Goal: Task Accomplishment & Management: Manage account settings

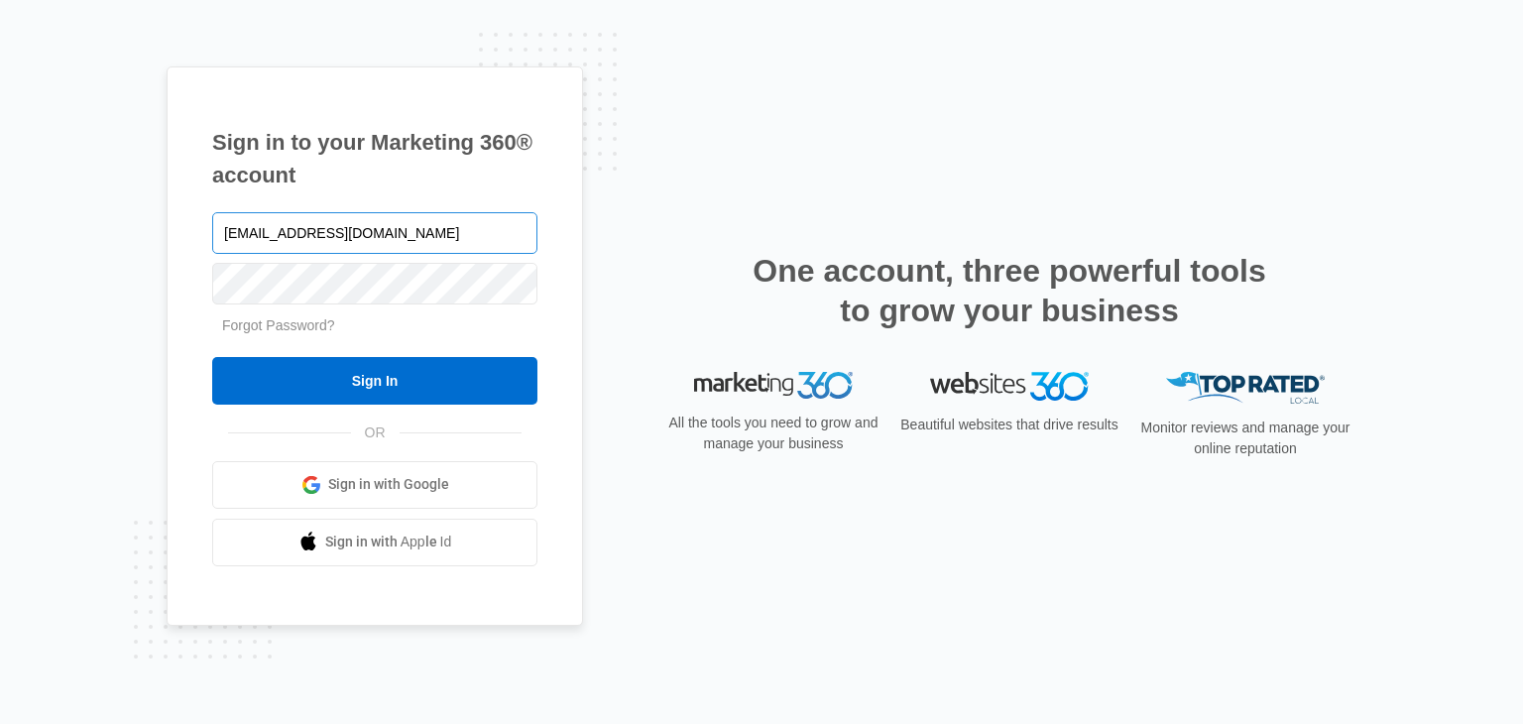
type input "[EMAIL_ADDRESS][DOMAIN_NAME]"
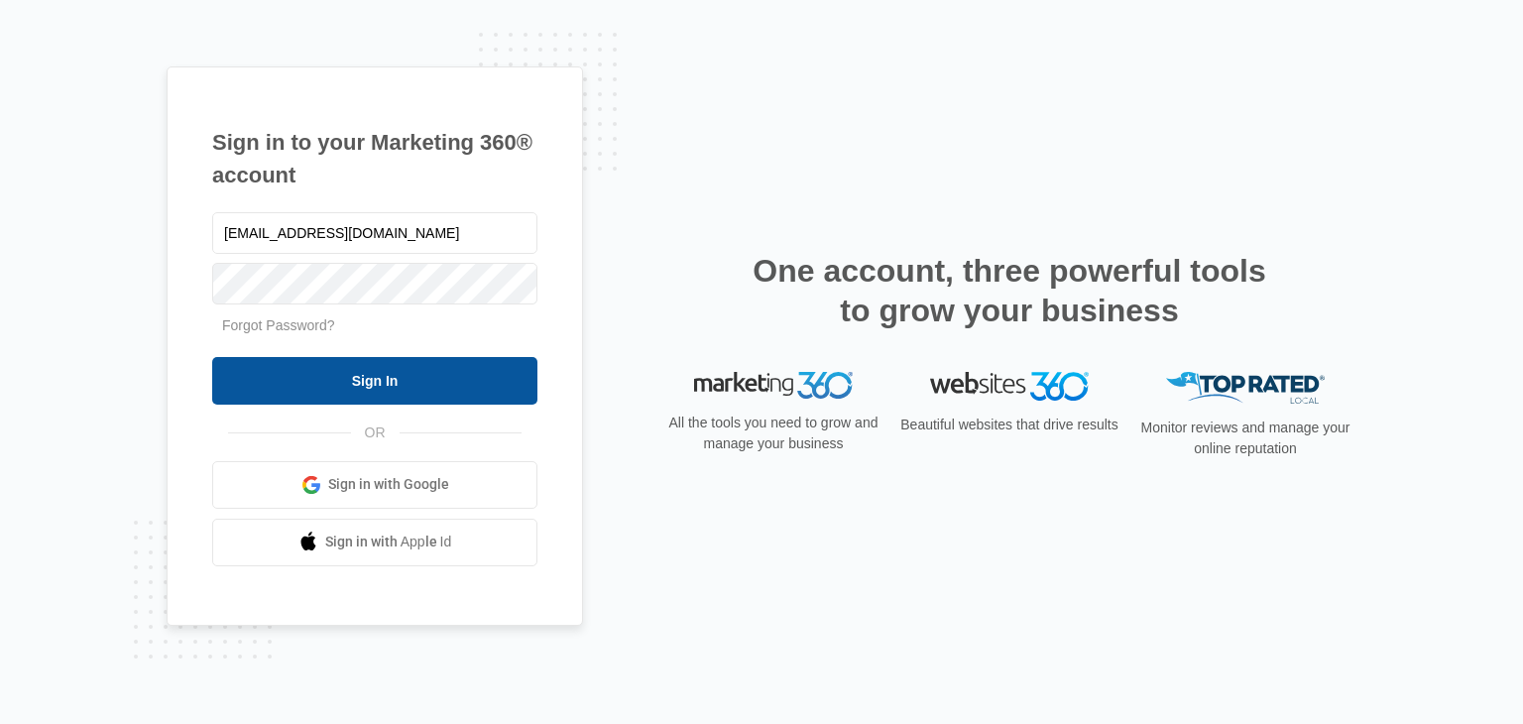
click at [451, 382] on input "Sign In" at bounding box center [374, 381] width 325 height 48
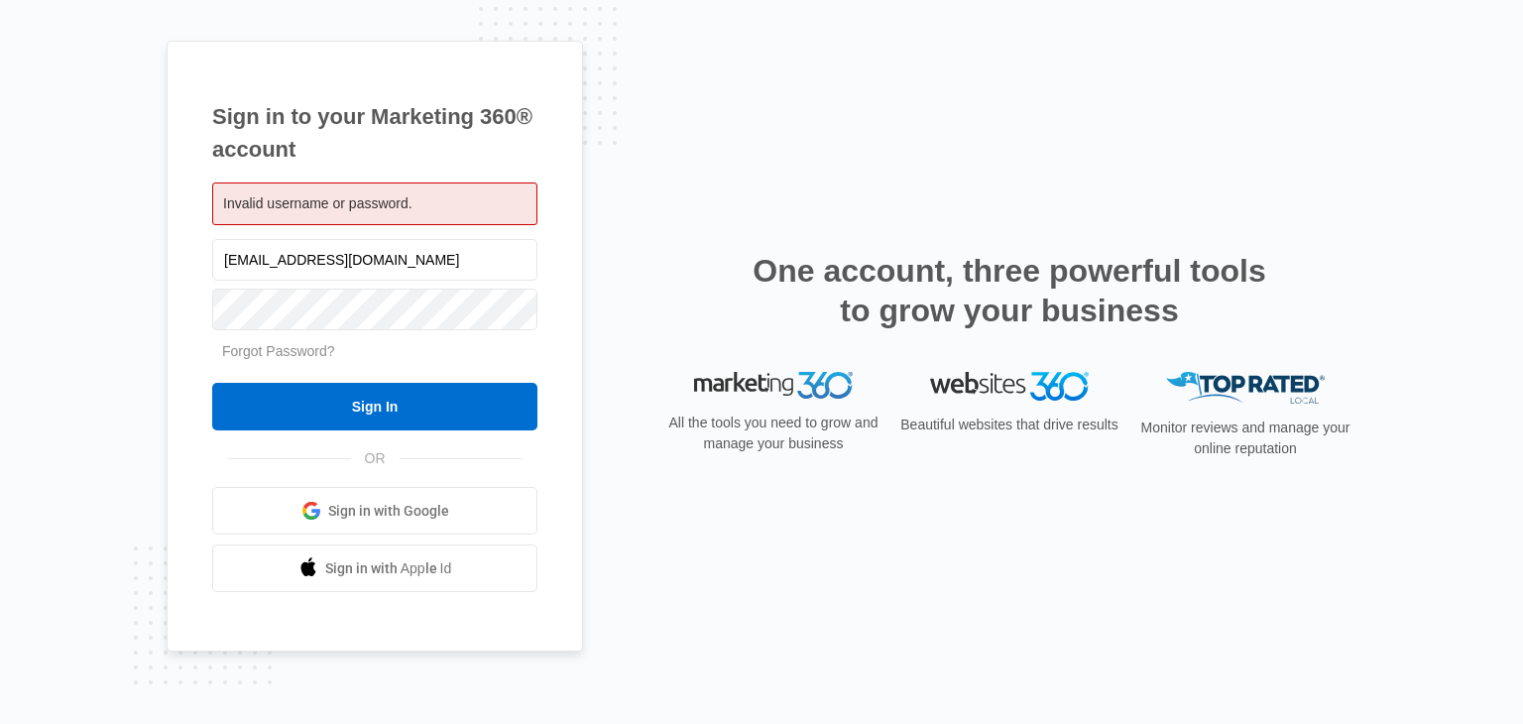
click at [412, 506] on span "Sign in with Google" at bounding box center [388, 511] width 121 height 21
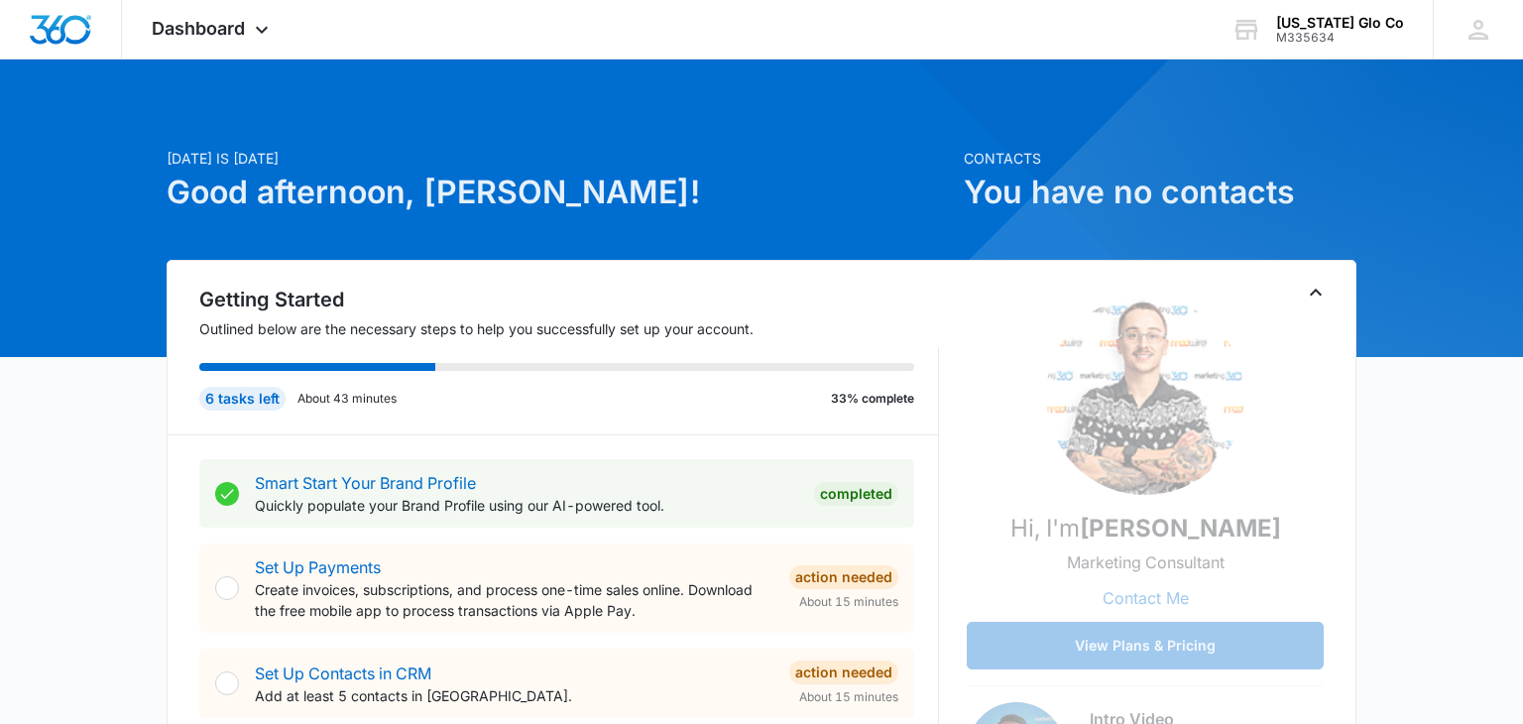
click at [816, 370] on div "6 tasks left About 43 minutes 33% complete" at bounding box center [568, 390] width 739 height 87
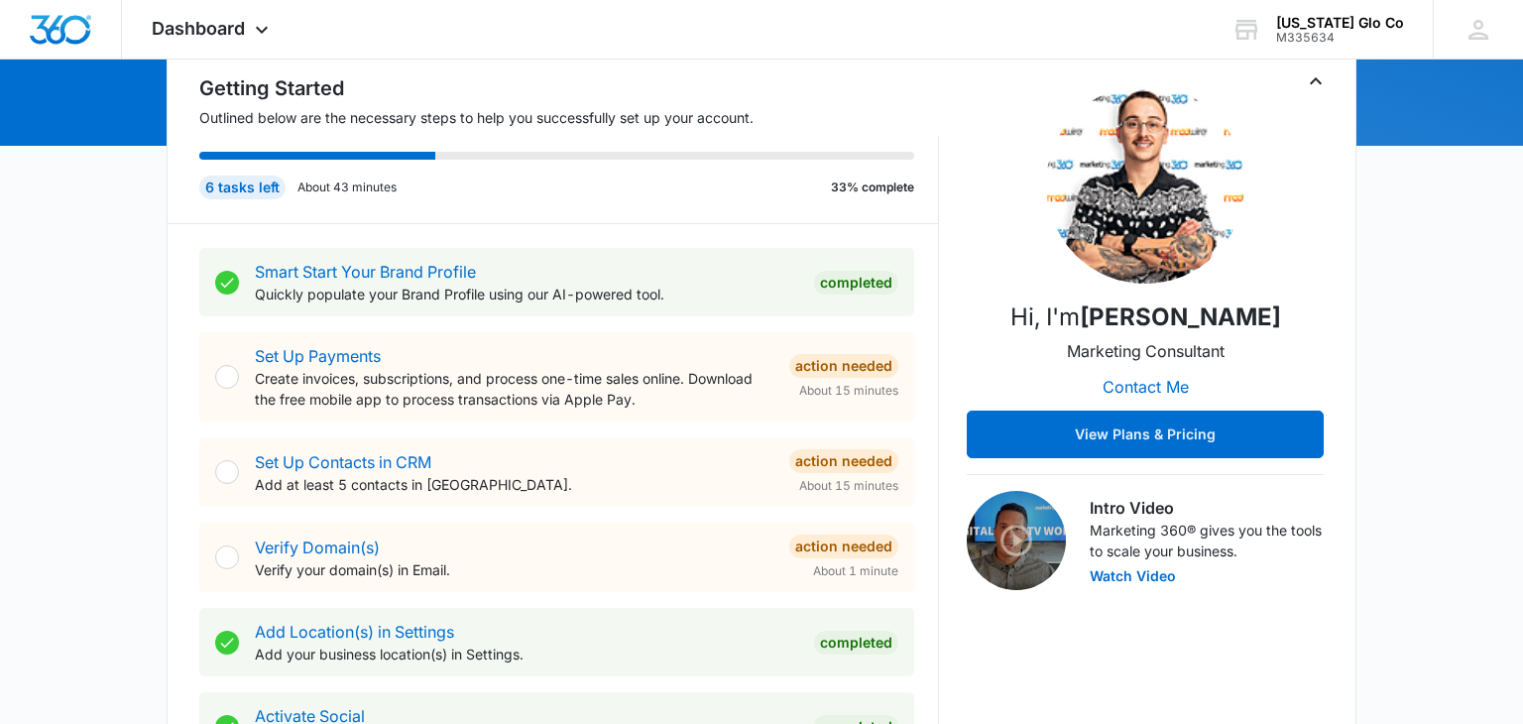
scroll to position [214, 0]
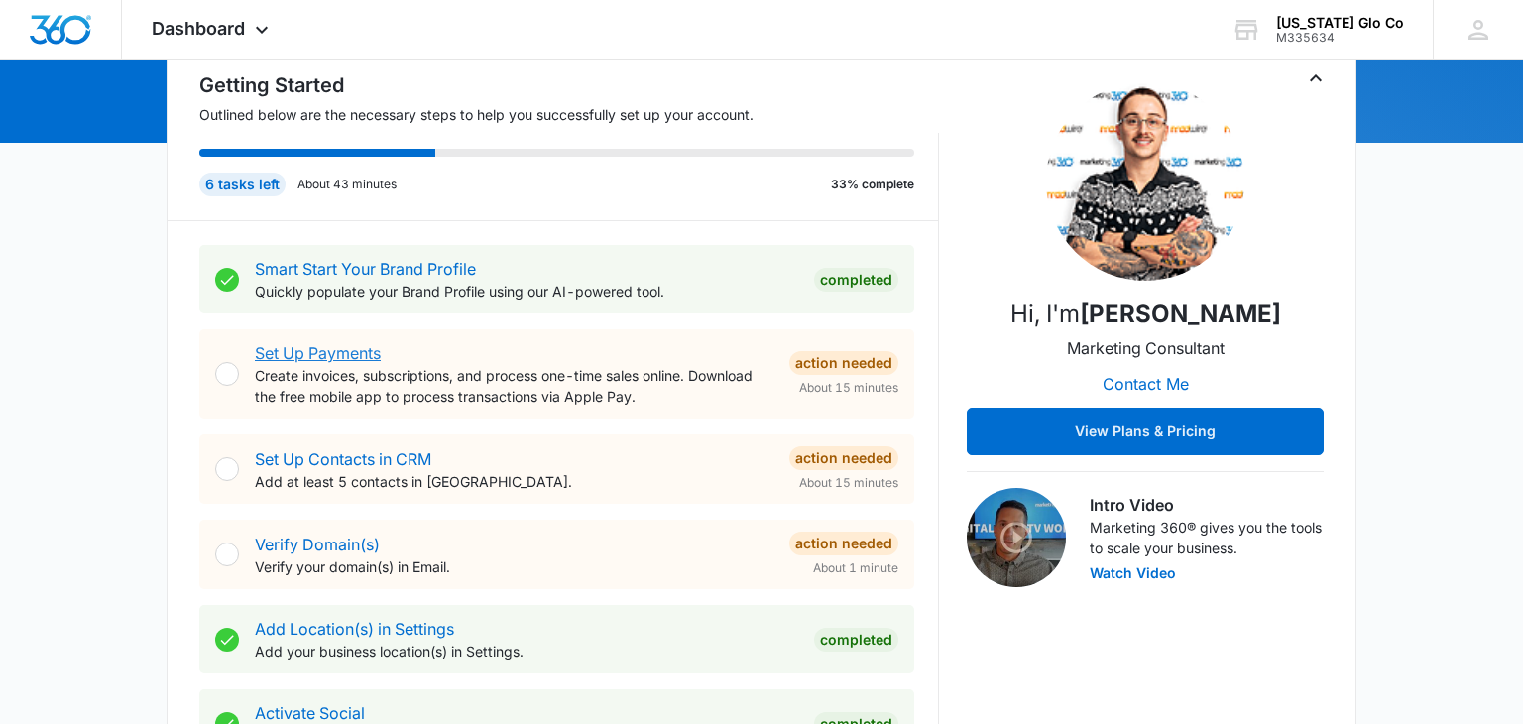
click at [333, 353] on link "Set Up Payments" at bounding box center [318, 353] width 126 height 20
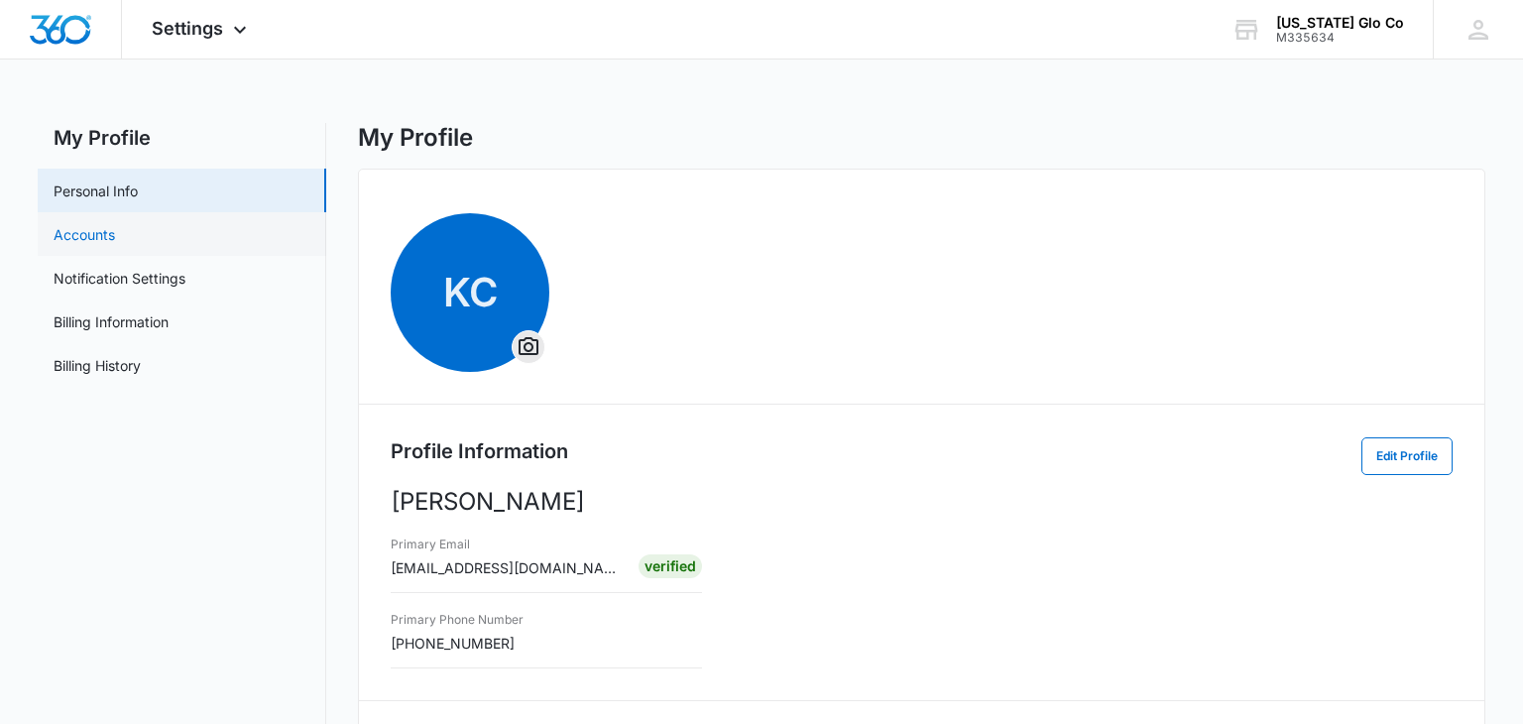
click at [80, 227] on link "Accounts" at bounding box center [84, 234] width 61 height 21
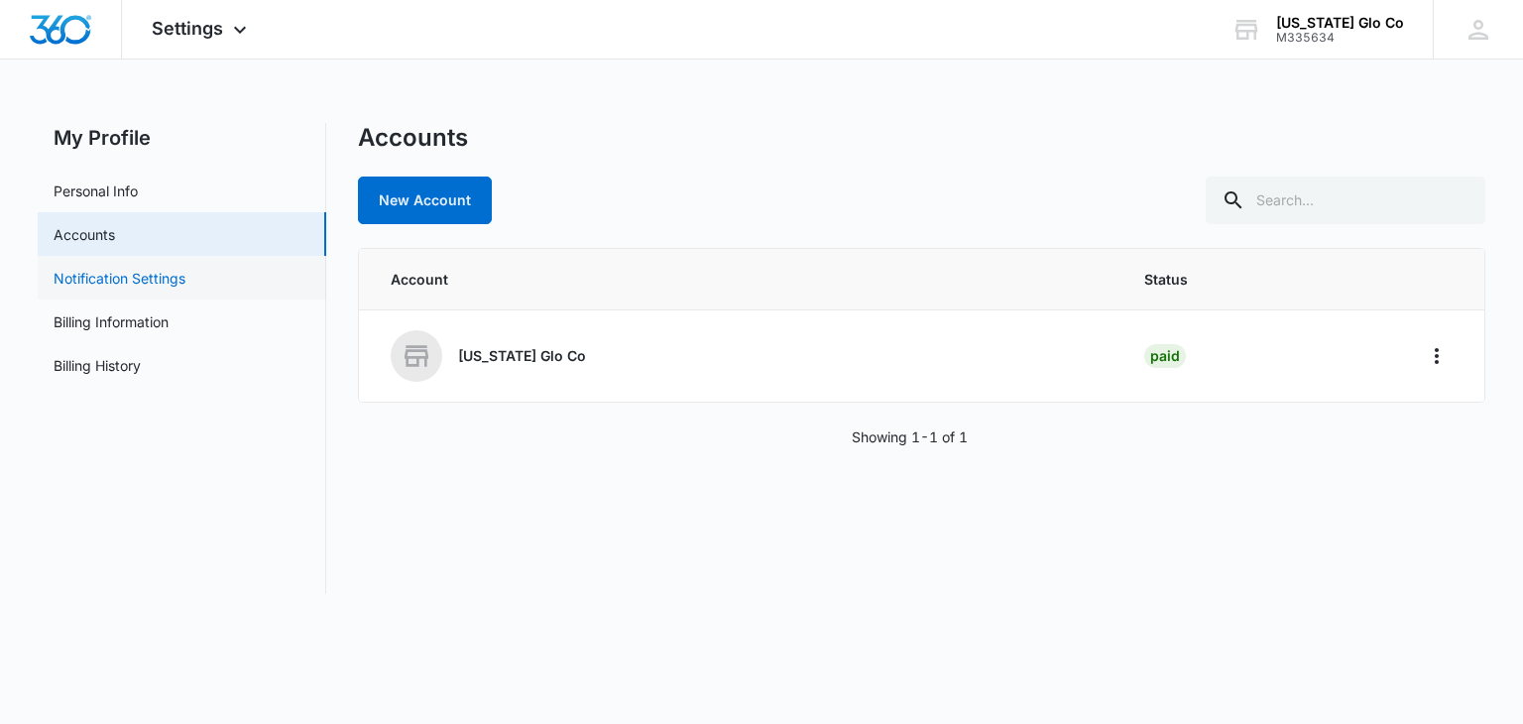
click at [137, 278] on link "Notification Settings" at bounding box center [120, 278] width 132 height 21
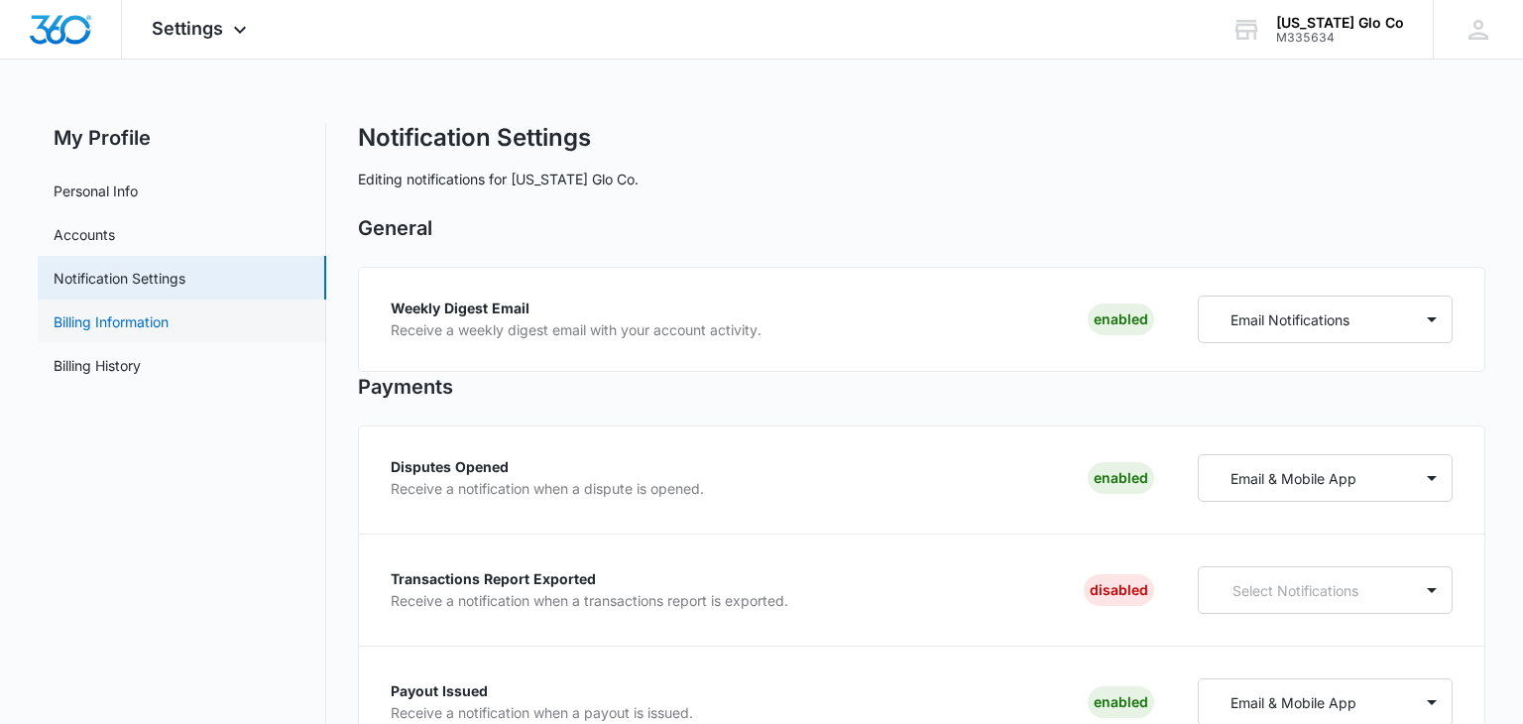
click at [154, 322] on link "Billing Information" at bounding box center [111, 321] width 115 height 21
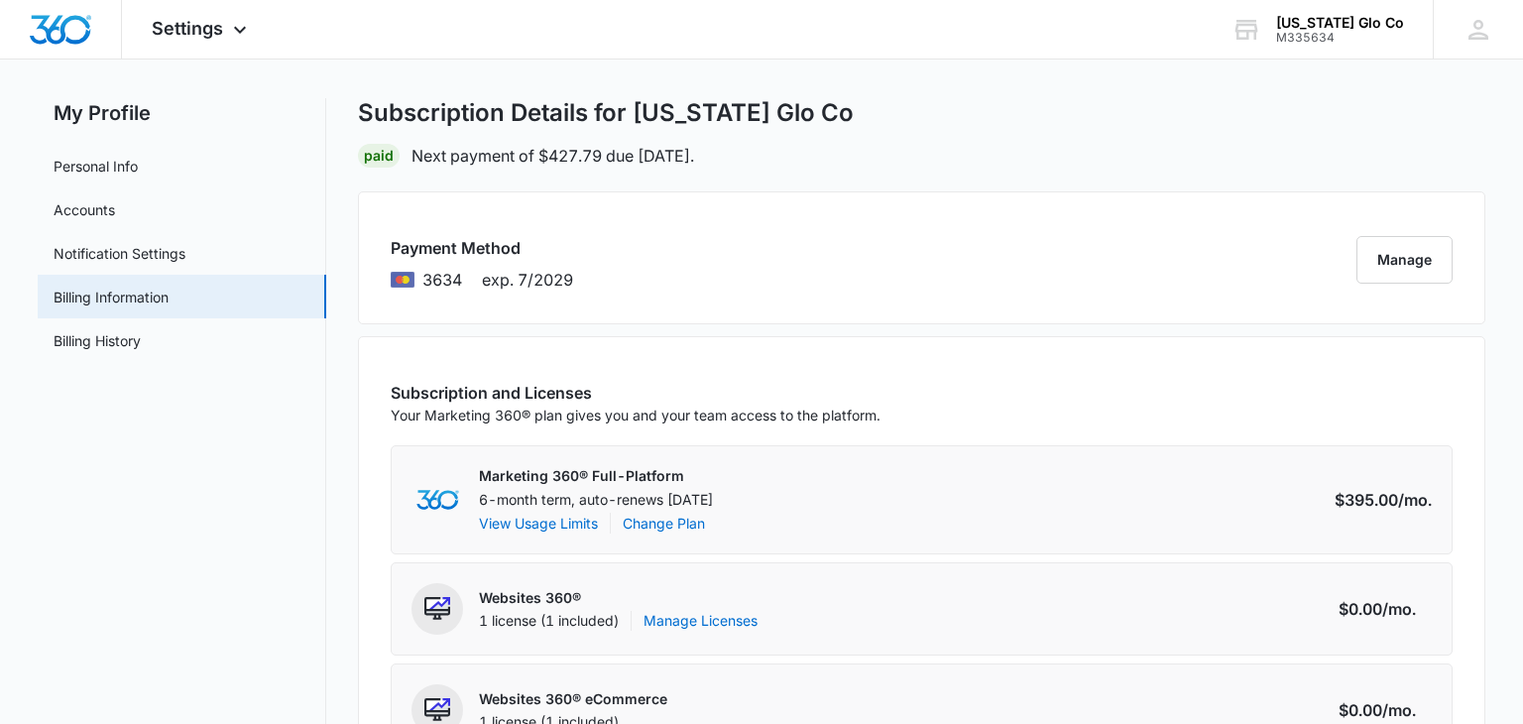
scroll to position [29, 0]
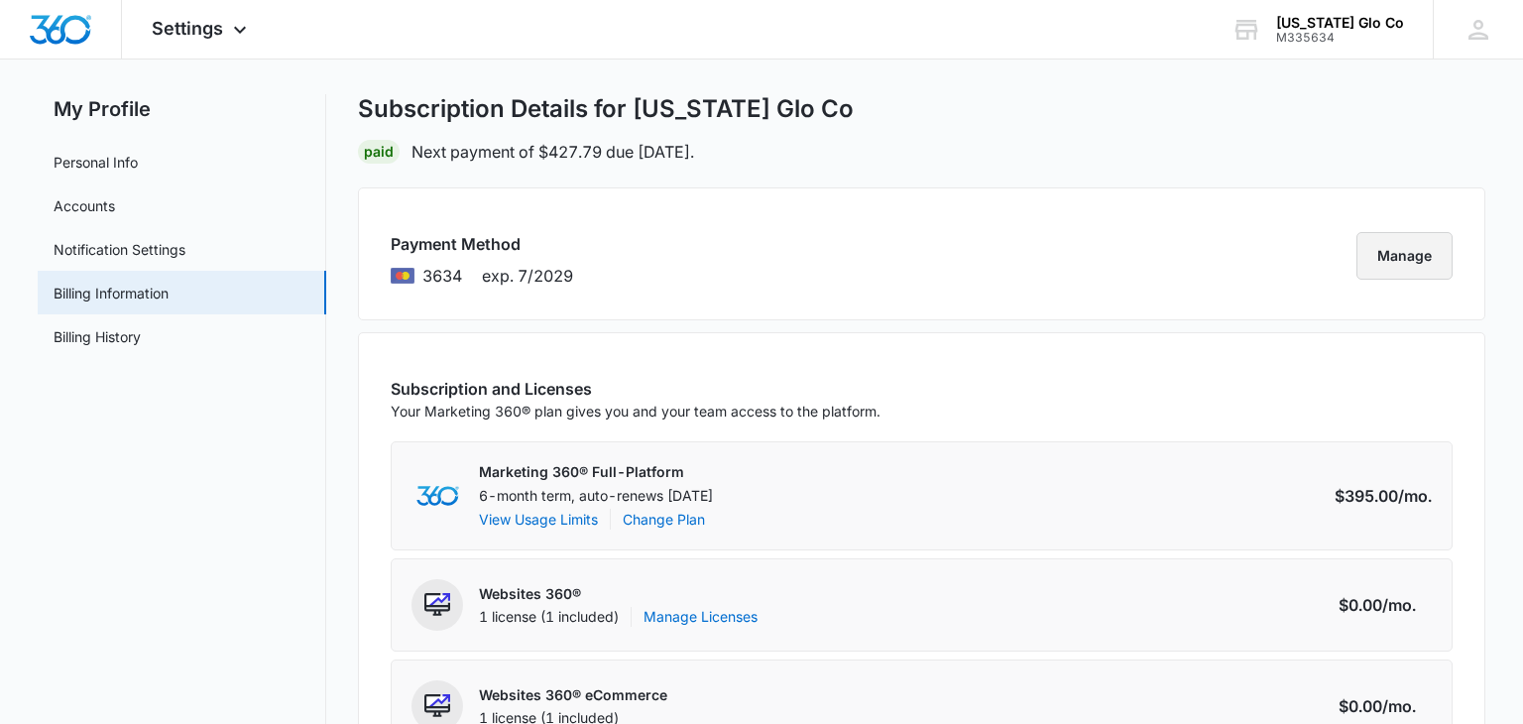
click at [1393, 257] on button "Manage" at bounding box center [1404, 256] width 96 height 48
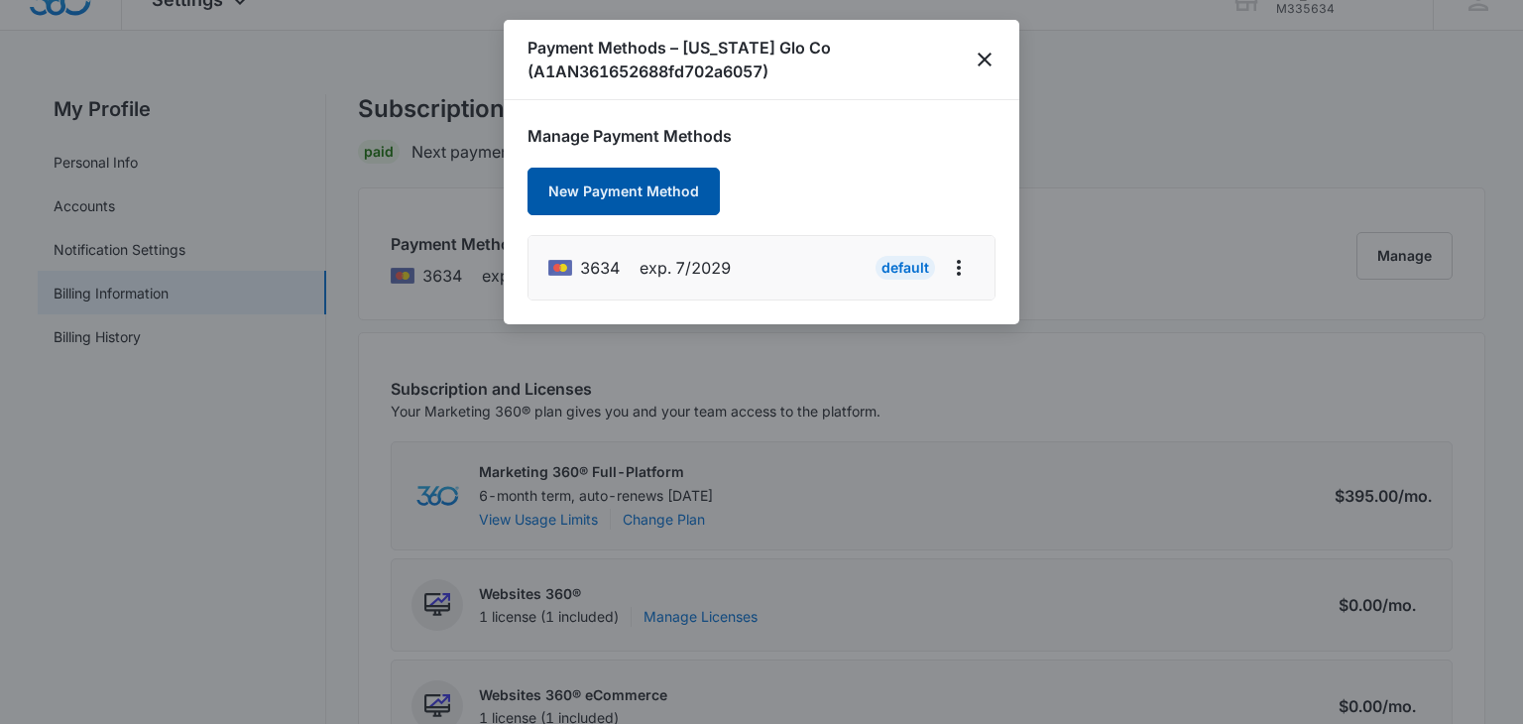
click at [626, 200] on button "New Payment Method" at bounding box center [623, 192] width 192 height 48
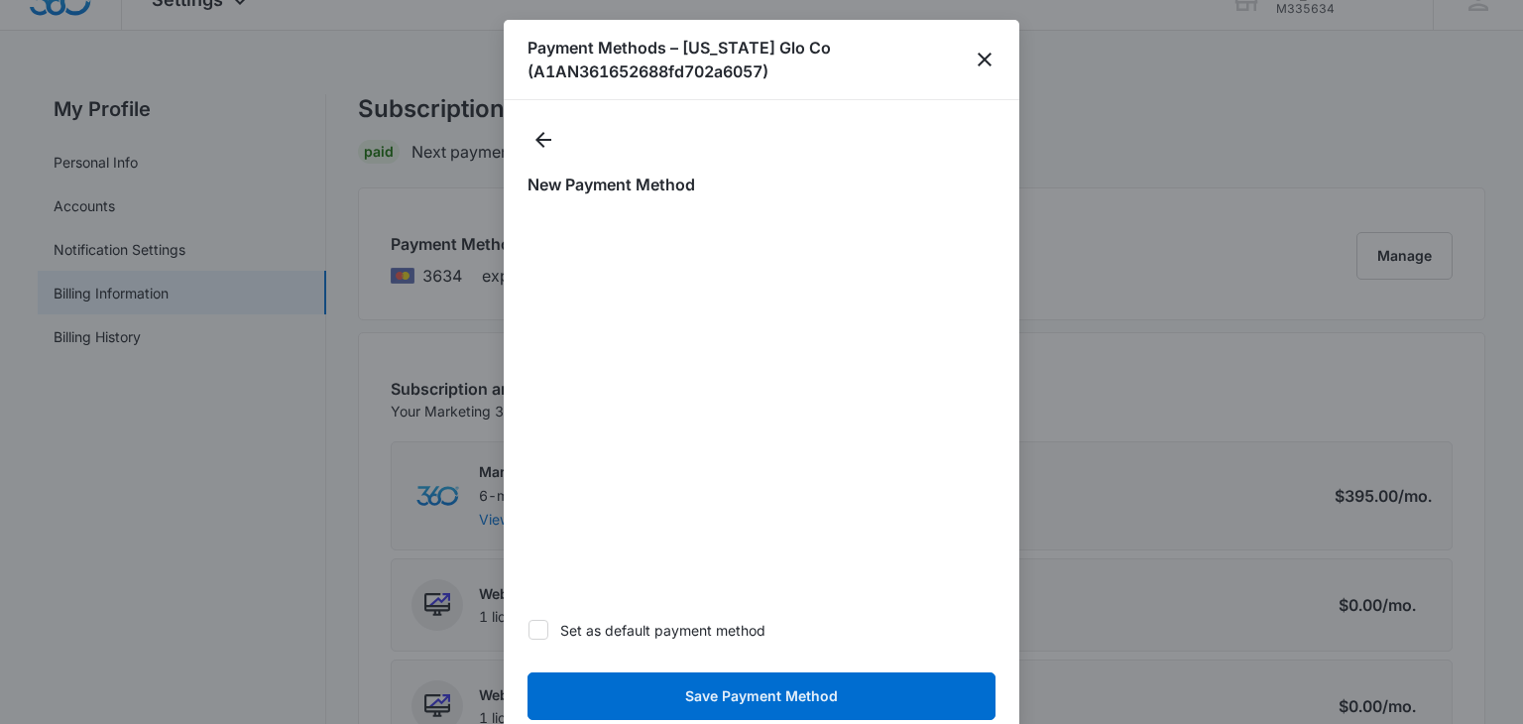
click at [539, 631] on icon at bounding box center [538, 628] width 12 height 9
click at [528, 630] on input "Set as default payment method" at bounding box center [527, 629] width 1 height 1
checkbox input "true"
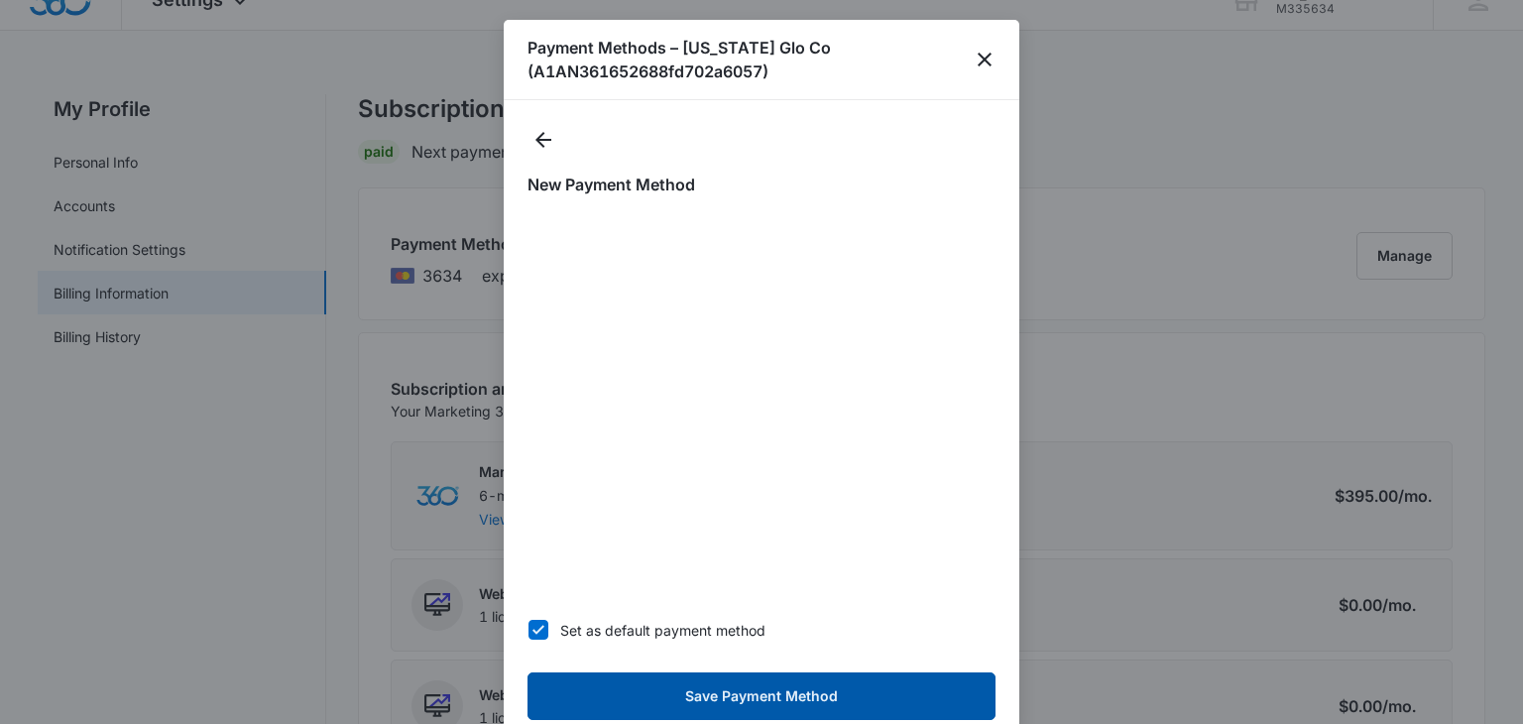
click at [671, 693] on button "Save Payment Method" at bounding box center [761, 696] width 468 height 48
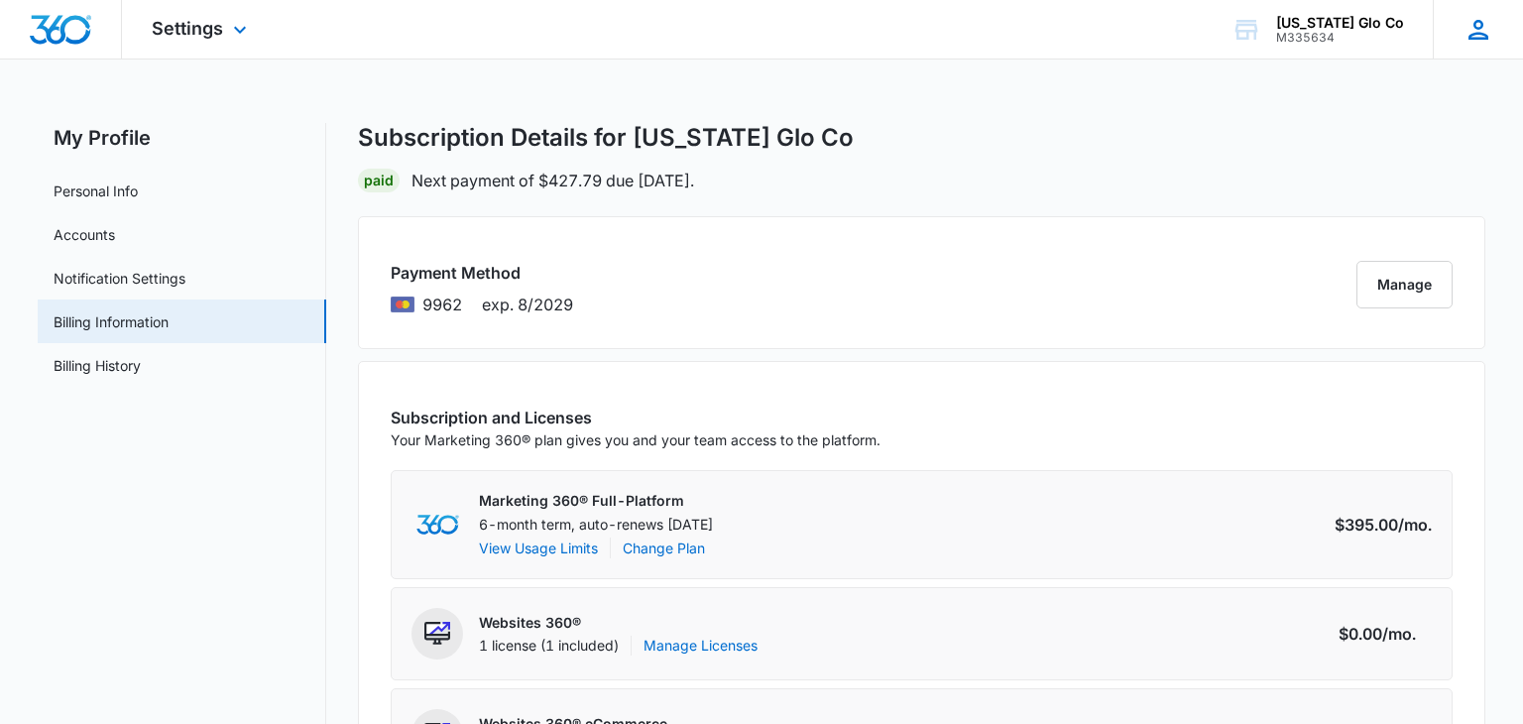
click at [1483, 32] on icon at bounding box center [1478, 30] width 30 height 30
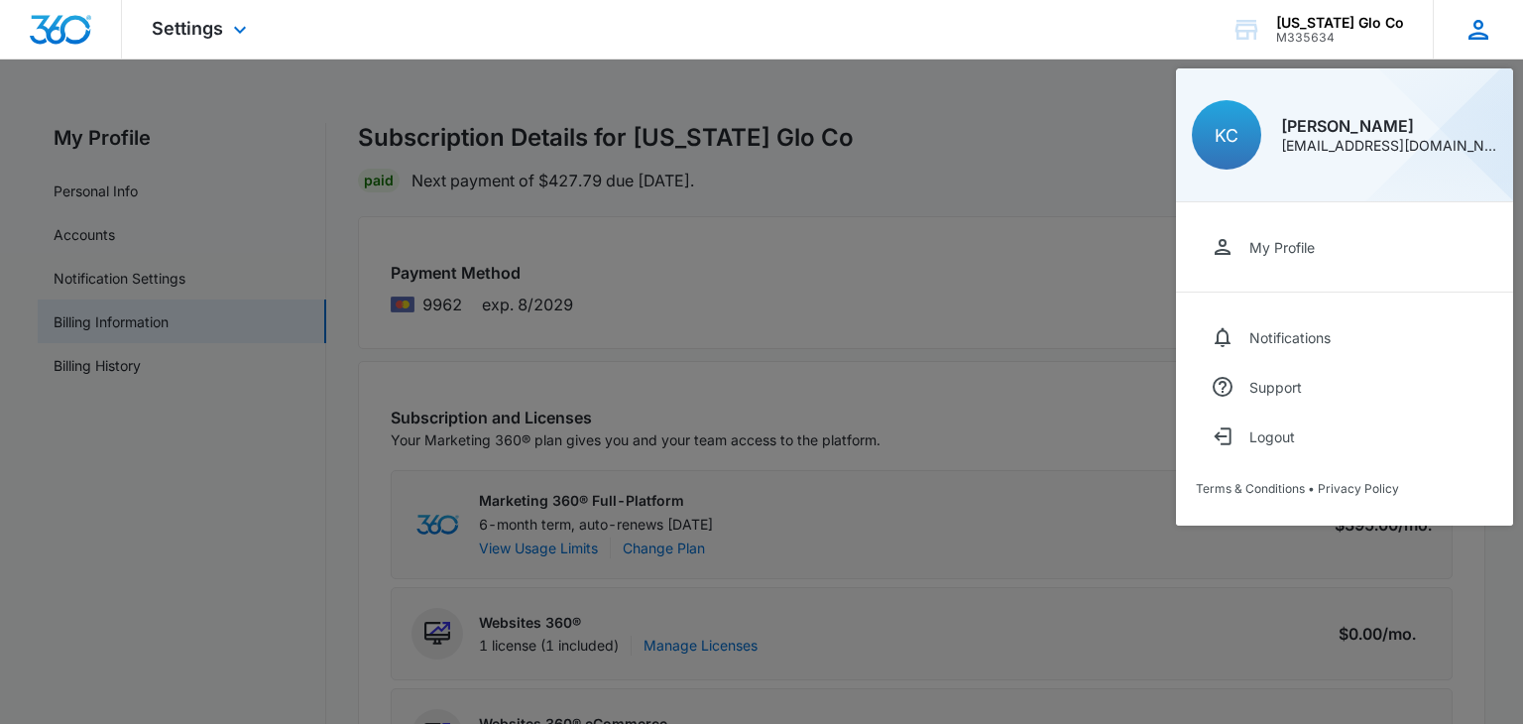
click at [1337, 139] on div "[EMAIL_ADDRESS][DOMAIN_NAME]" at bounding box center [1389, 146] width 216 height 14
click at [1261, 34] on icon at bounding box center [1246, 30] width 30 height 30
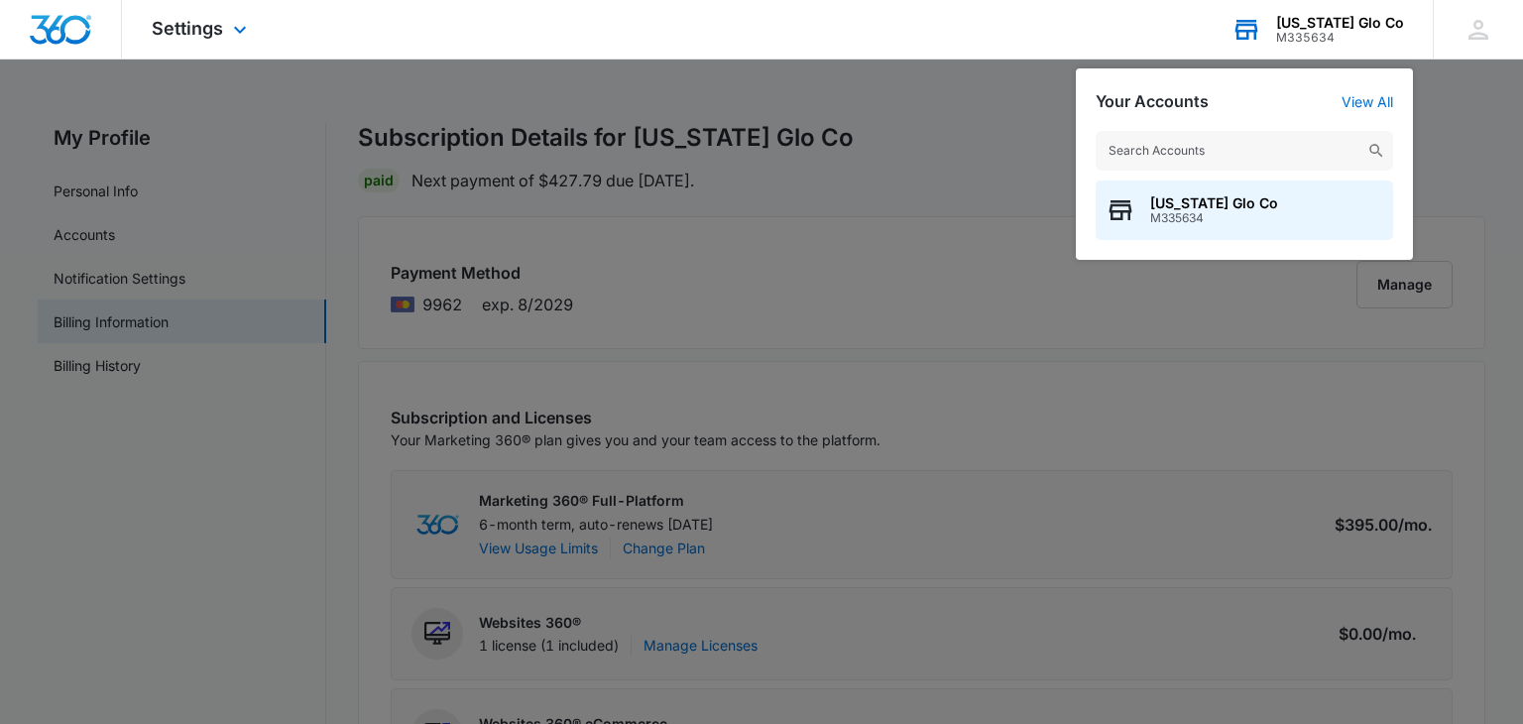
click at [1261, 34] on icon at bounding box center [1246, 30] width 30 height 30
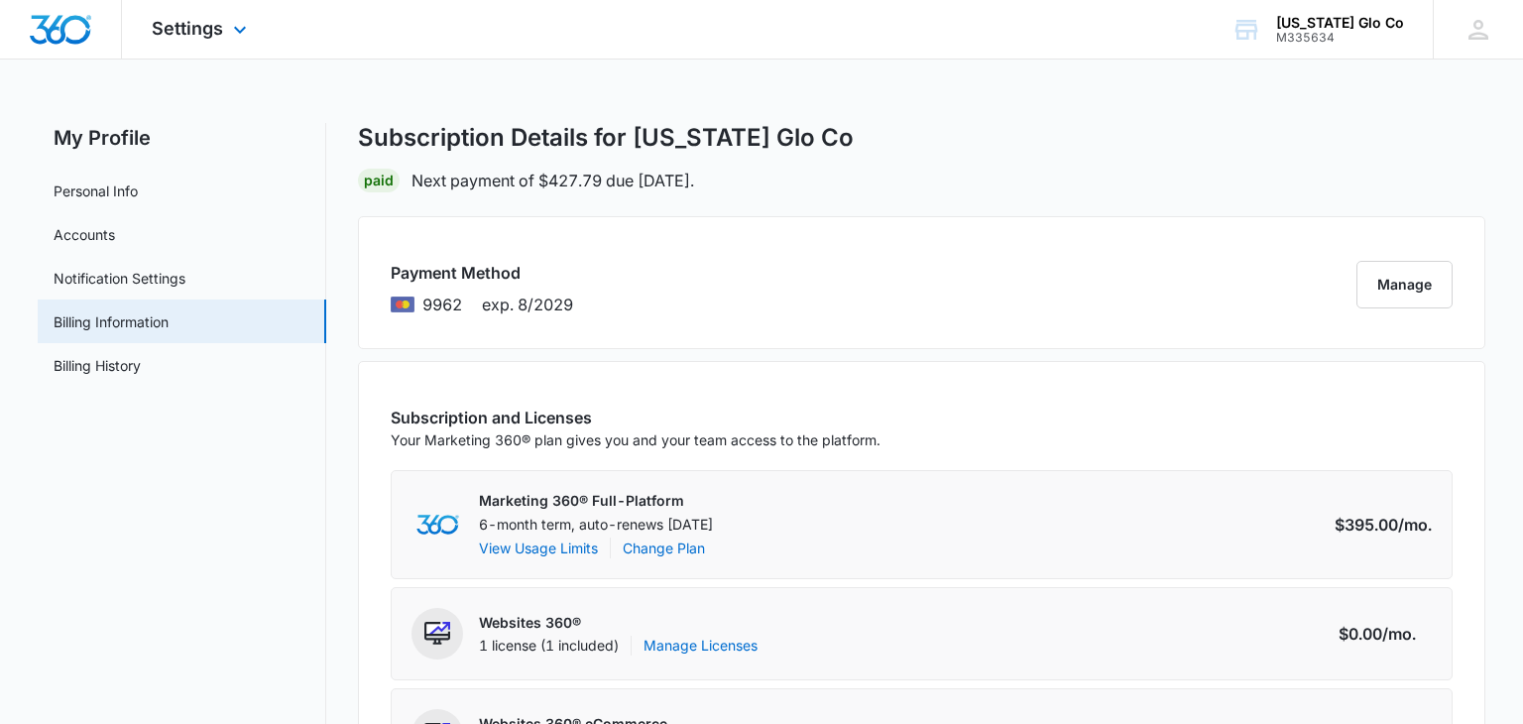
click at [63, 40] on img "Dashboard" at bounding box center [60, 30] width 63 height 30
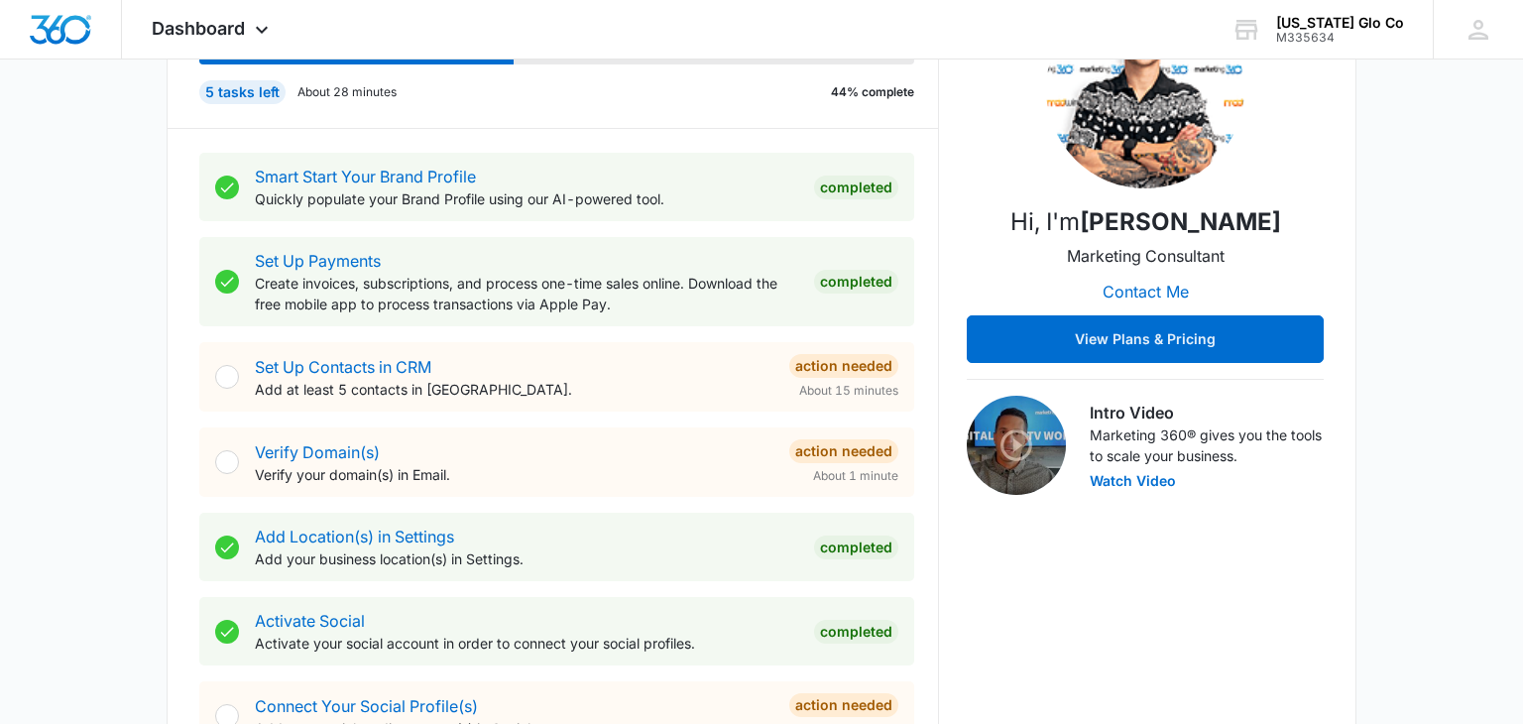
scroll to position [327, 0]
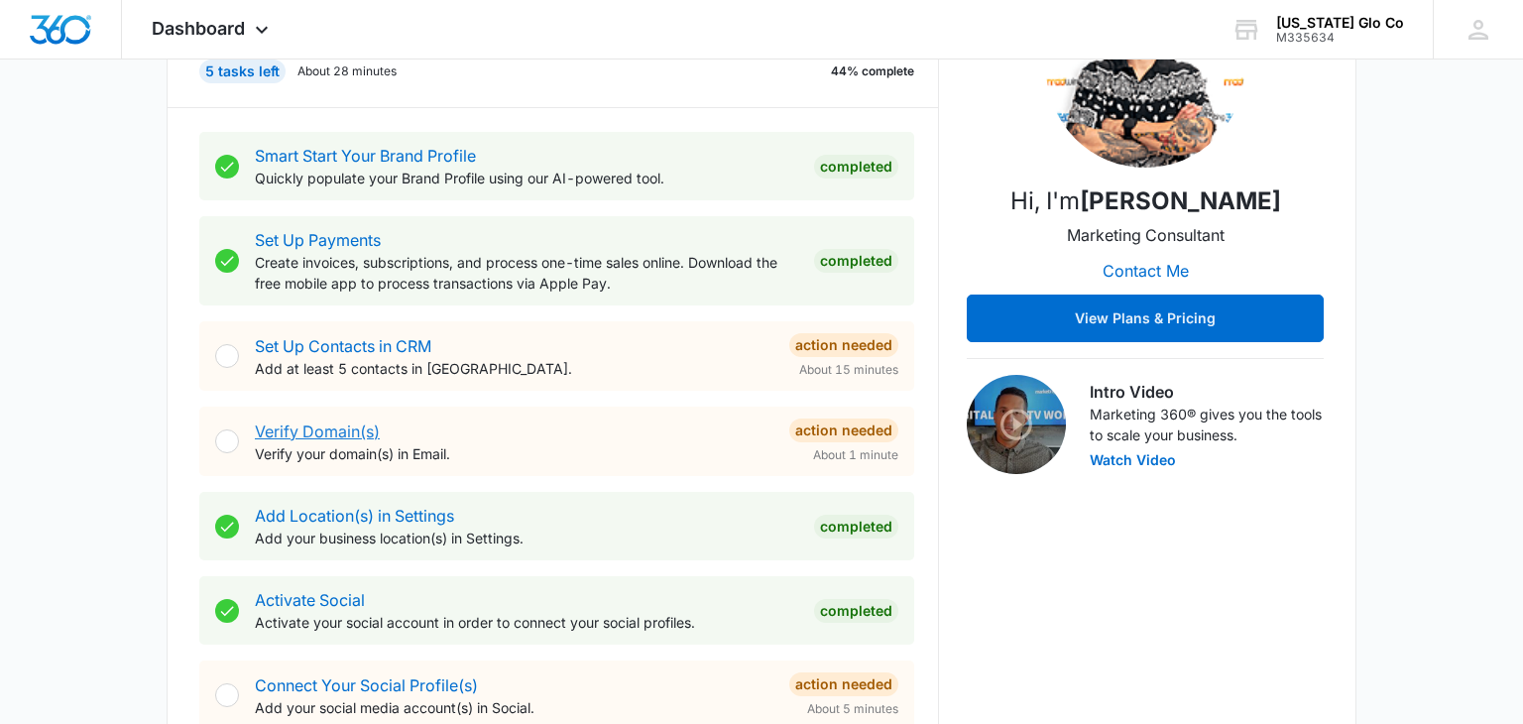
click at [340, 434] on link "Verify Domain(s)" at bounding box center [317, 431] width 125 height 20
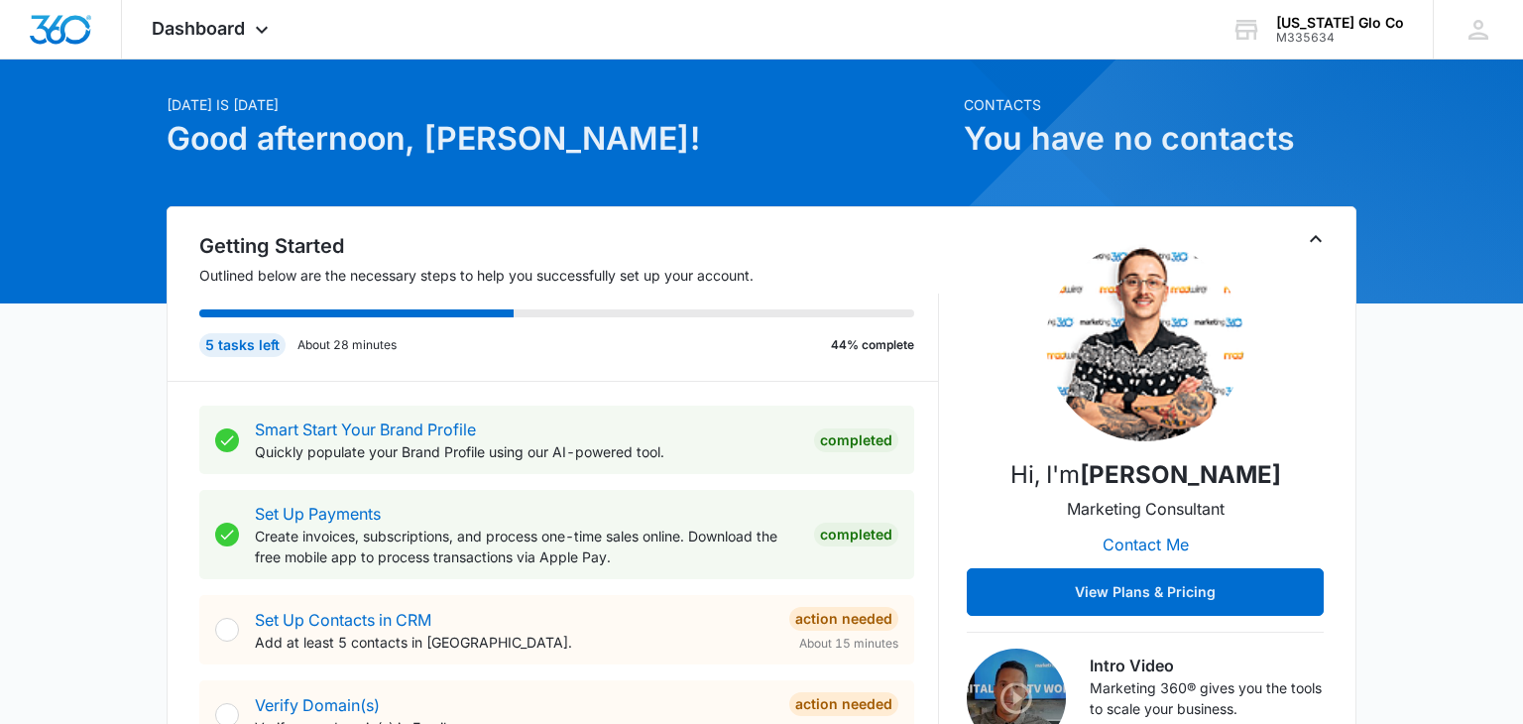
scroll to position [95, 0]
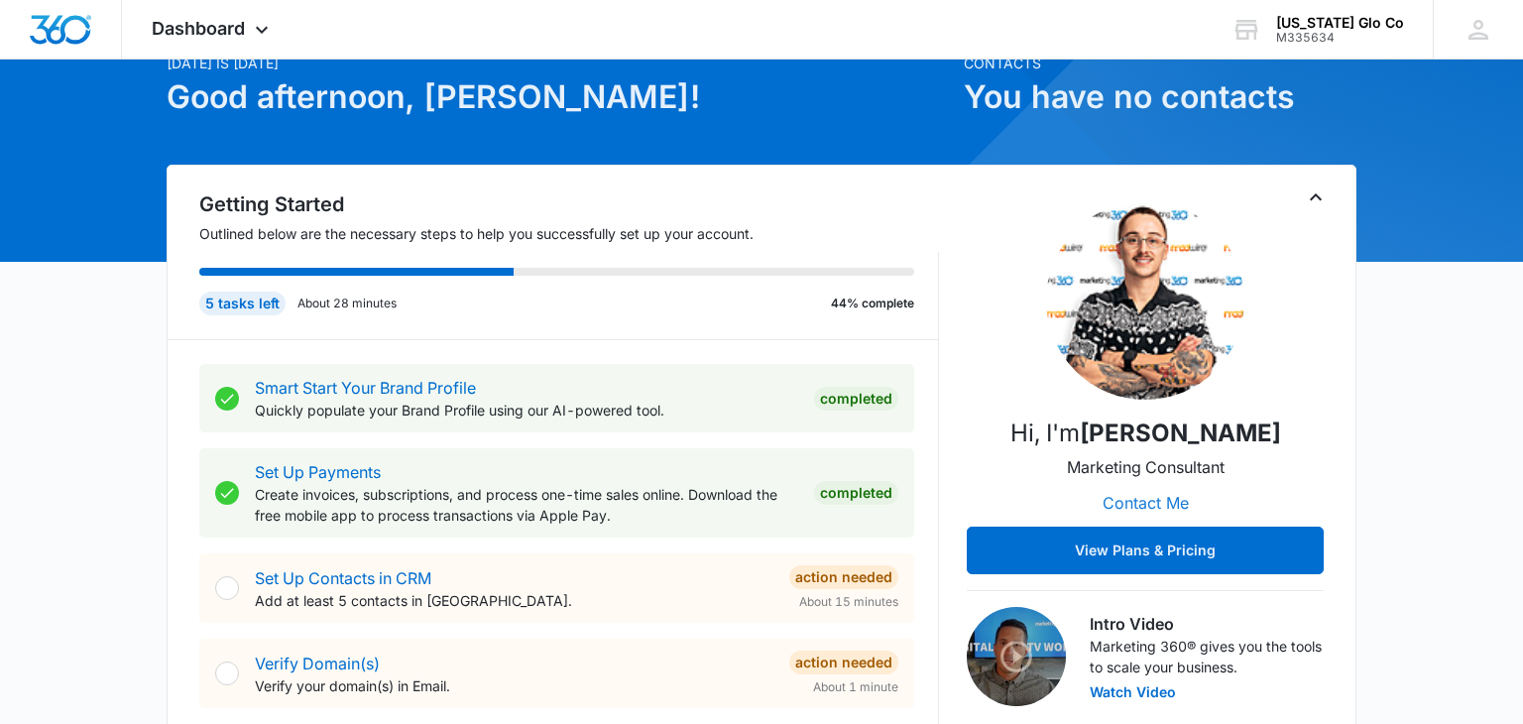
click at [1139, 504] on button "Contact Me" at bounding box center [1145, 503] width 126 height 48
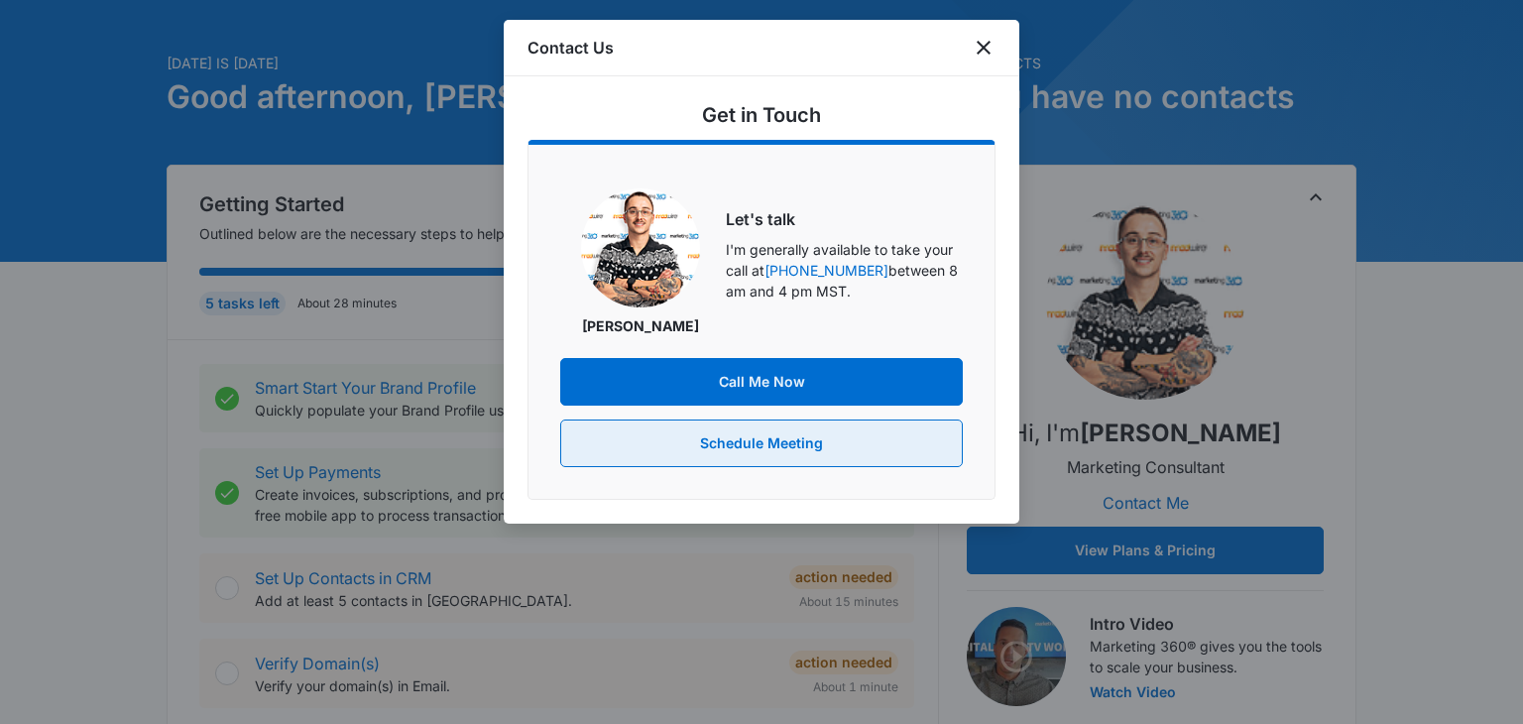
click at [765, 441] on button "Schedule Meeting" at bounding box center [761, 443] width 402 height 48
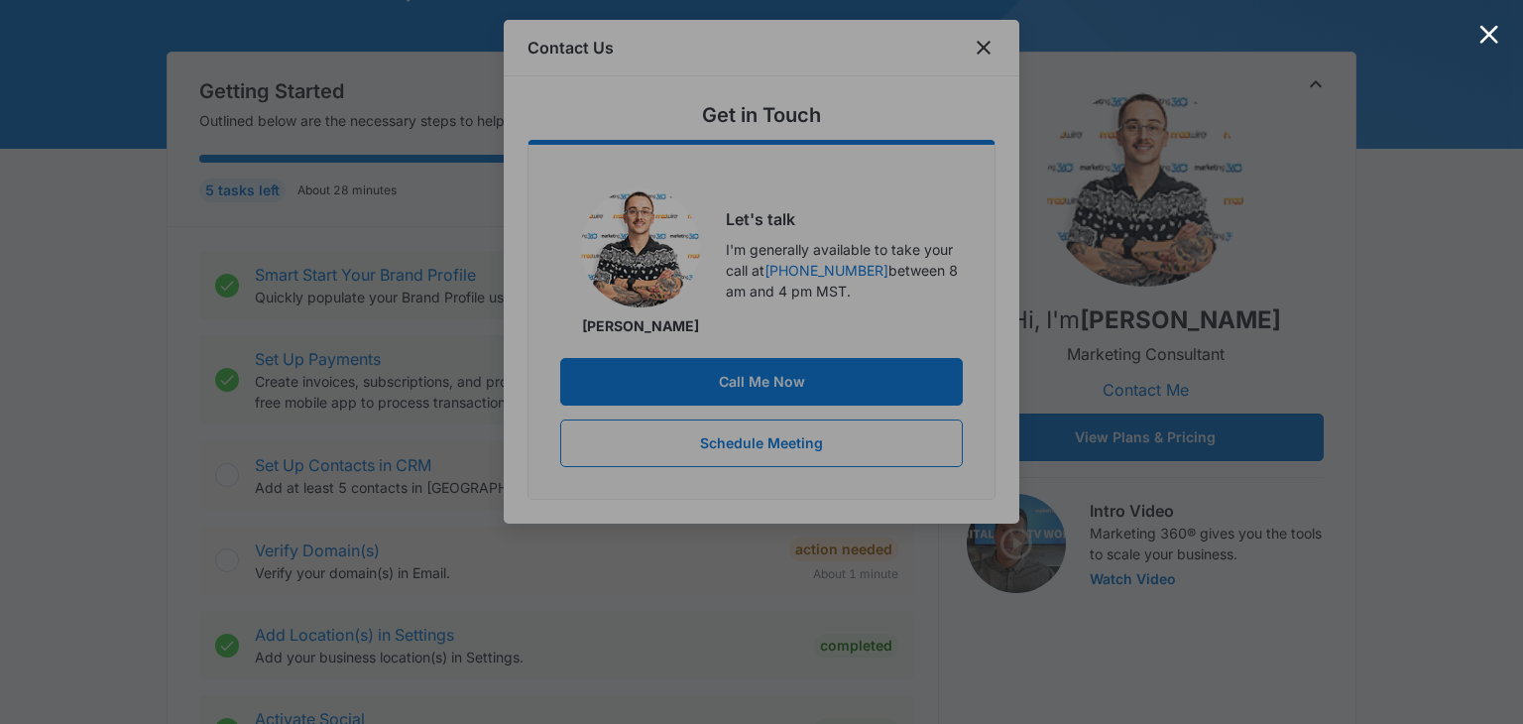
scroll to position [210, 0]
click at [1489, 43] on div at bounding box center [1488, 34] width 19 height 19
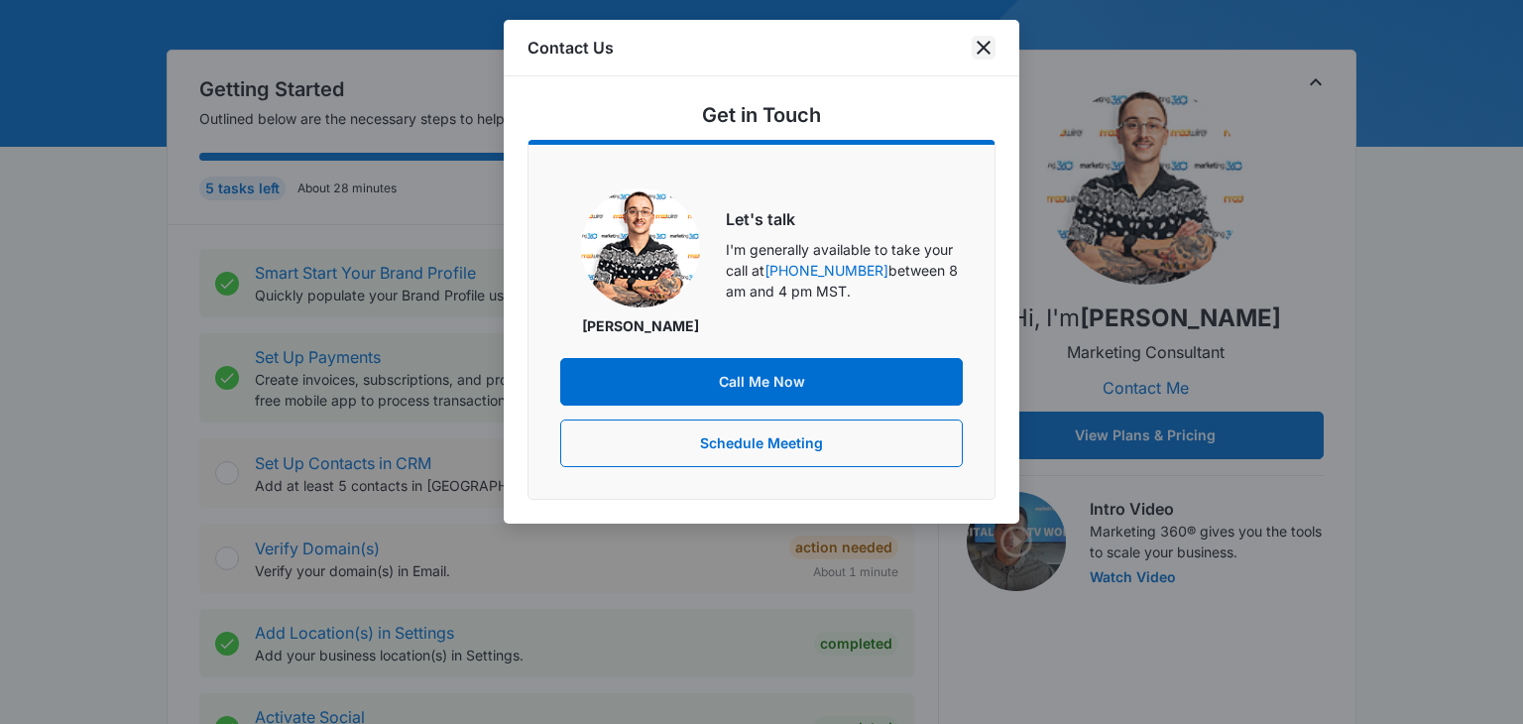
click at [983, 46] on icon "close" at bounding box center [983, 48] width 14 height 14
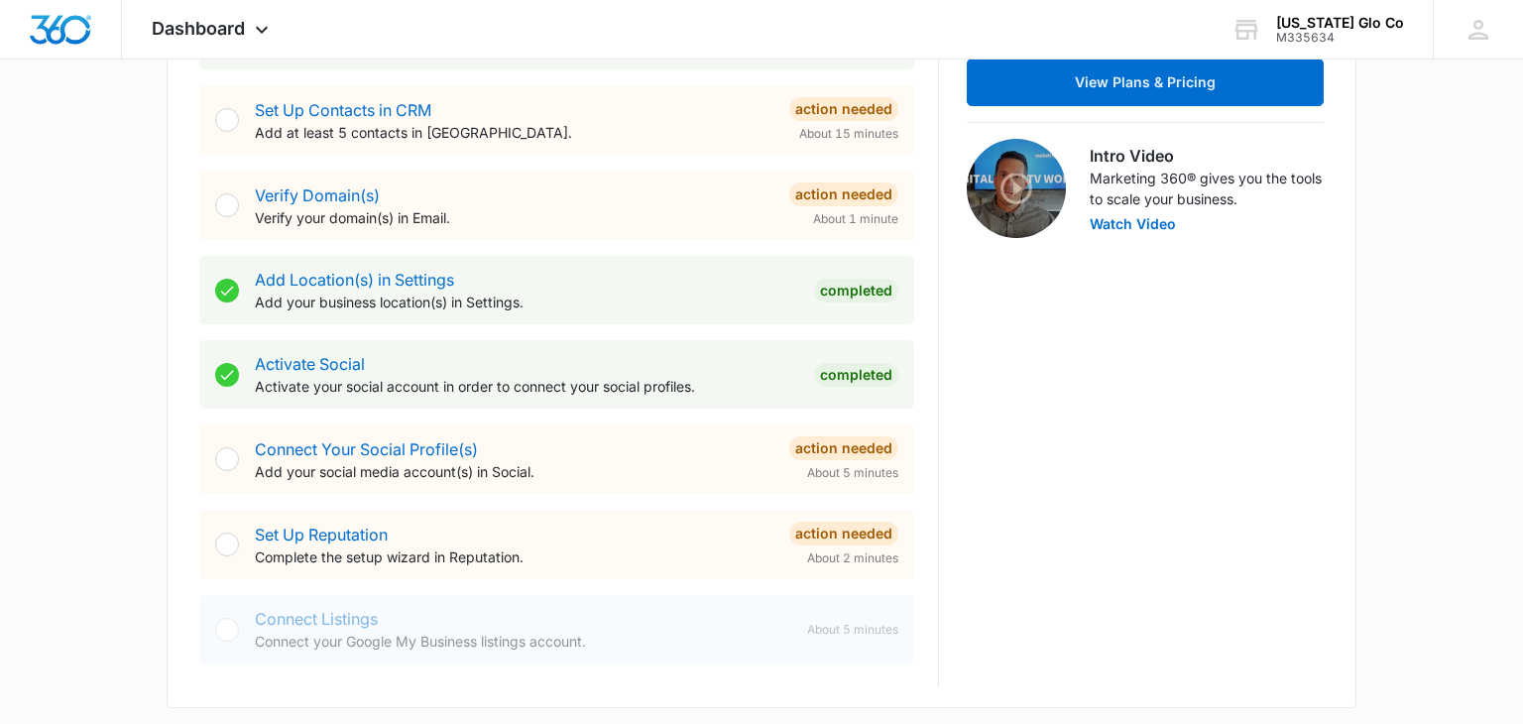
scroll to position [571, 0]
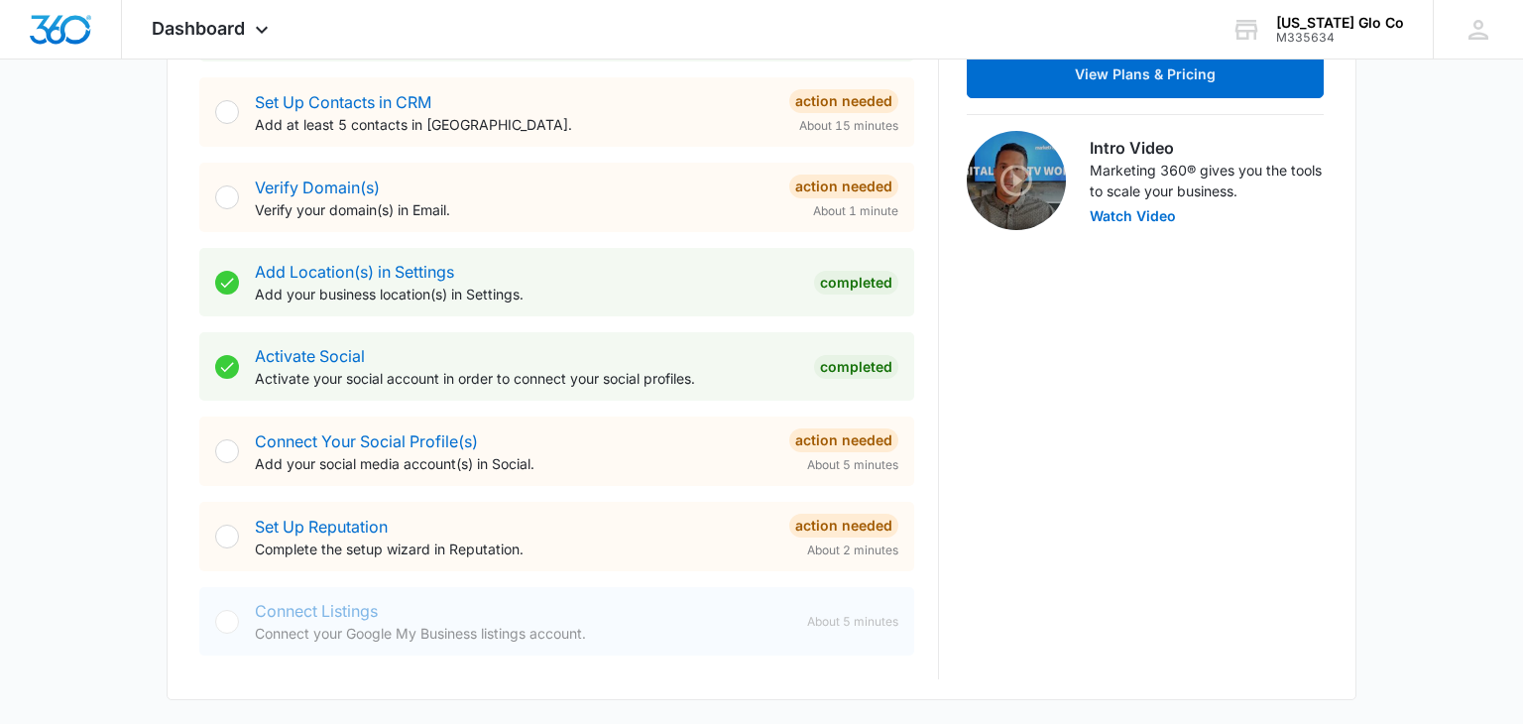
click at [555, 453] on p "Add your social media account(s) in Social." at bounding box center [514, 463] width 518 height 21
